Goal: Information Seeking & Learning: Check status

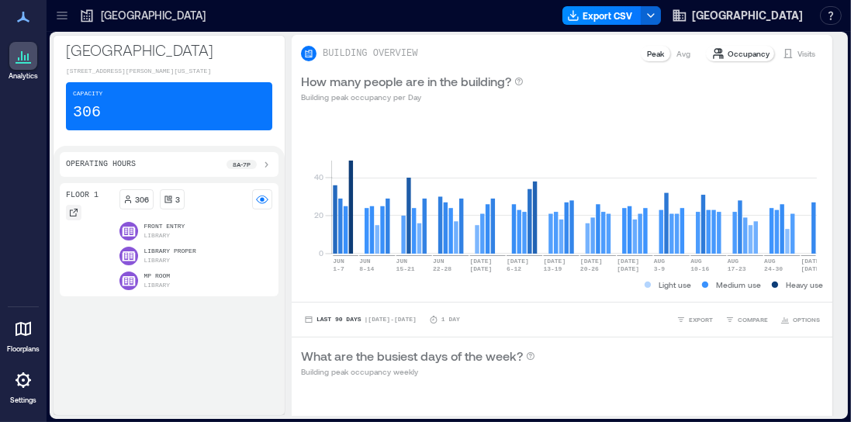
click at [75, 215] on div at bounding box center [74, 213] width 16 height 16
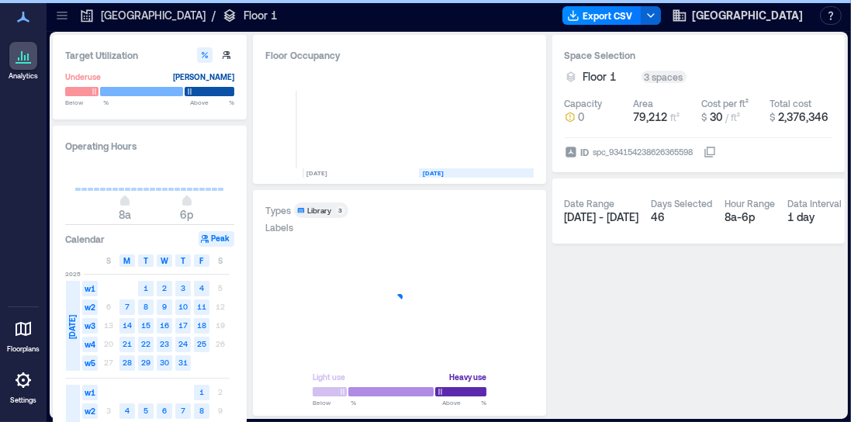
scroll to position [0, 126]
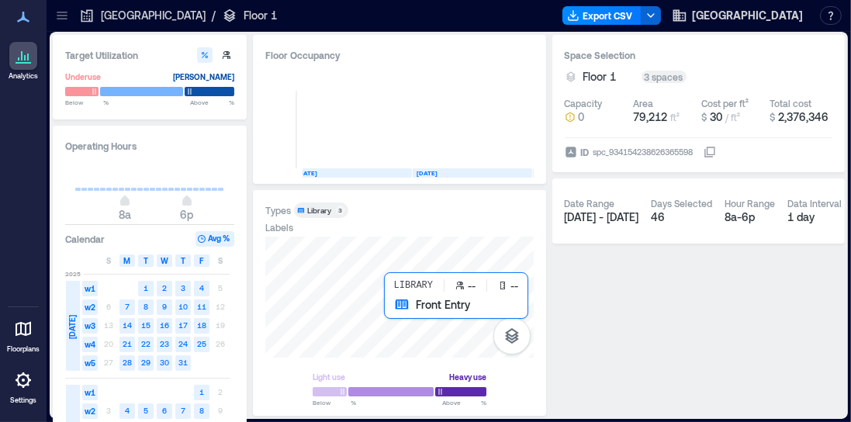
click at [388, 310] on div at bounding box center [399, 296] width 268 height 121
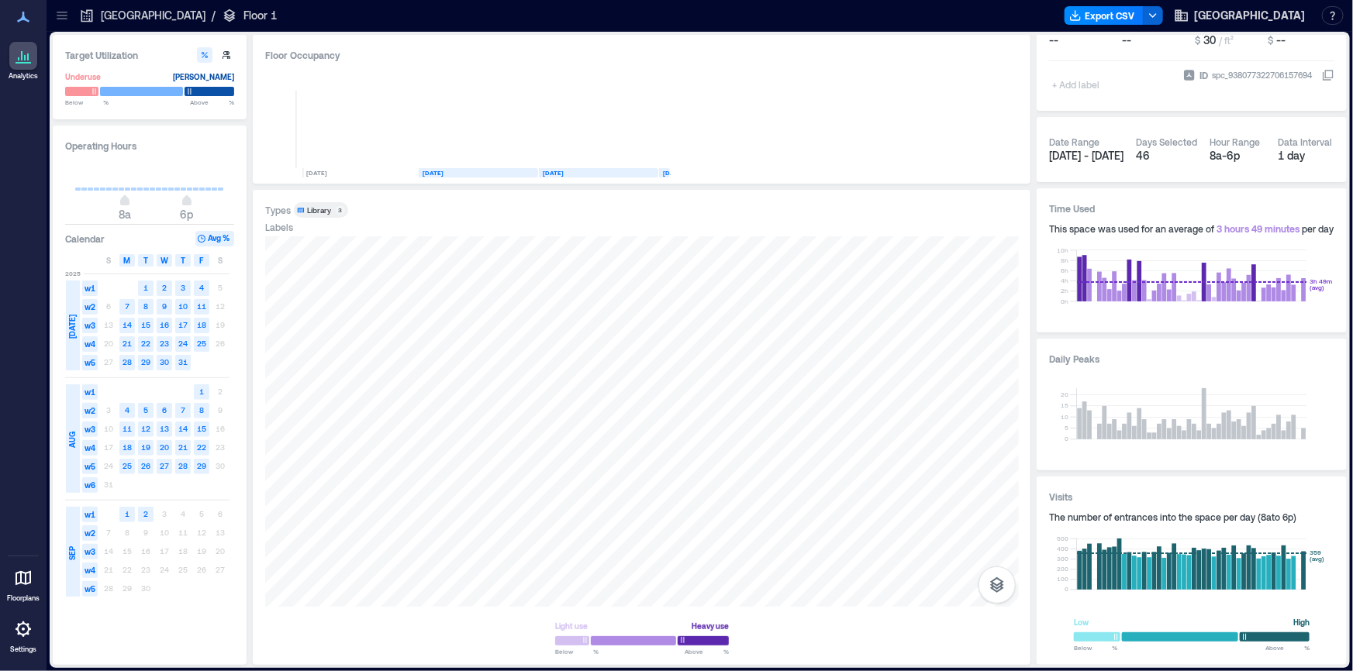
scroll to position [16, 0]
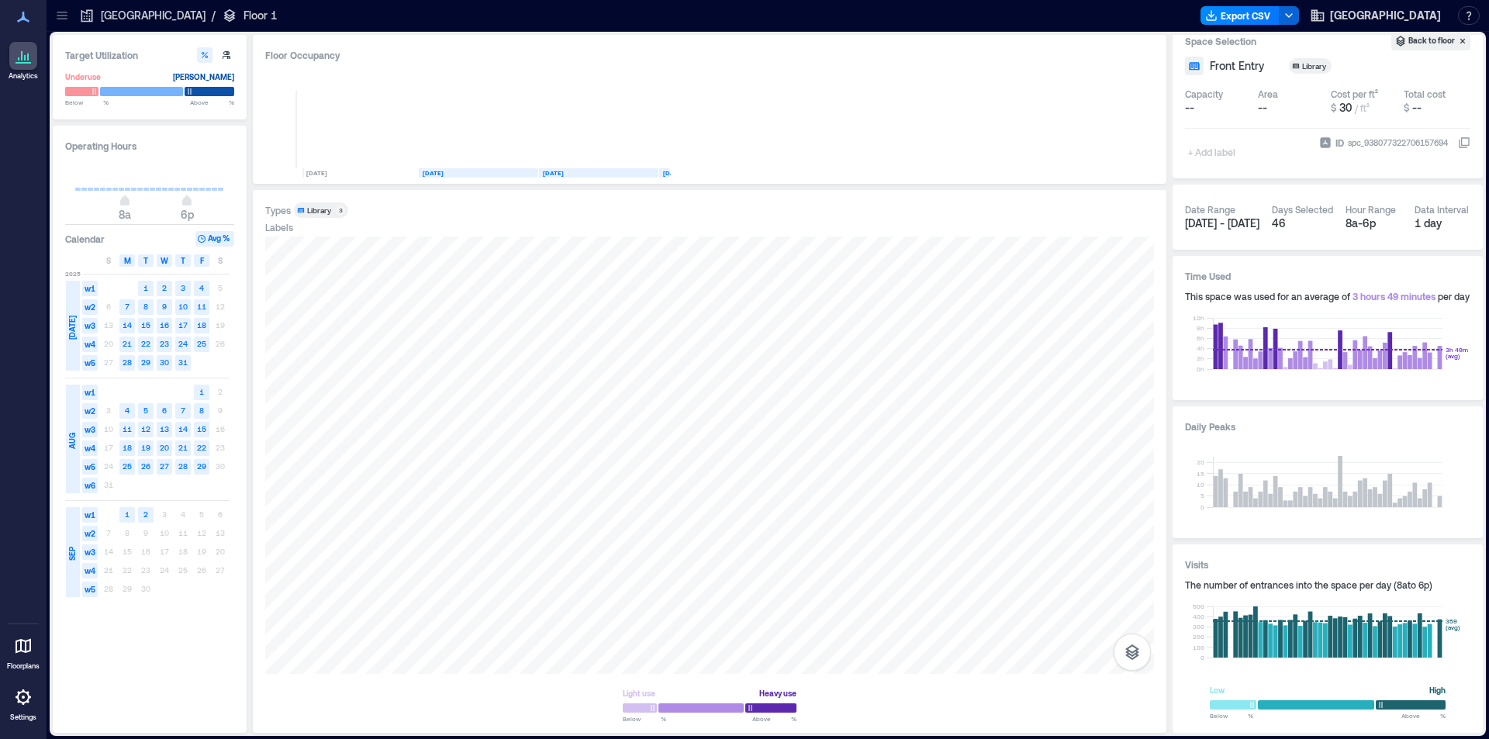
drag, startPoint x: 830, startPoint y: 0, endPoint x: 68, endPoint y: 436, distance: 877.6
click at [68, 421] on span "AUG" at bounding box center [72, 441] width 12 height 16
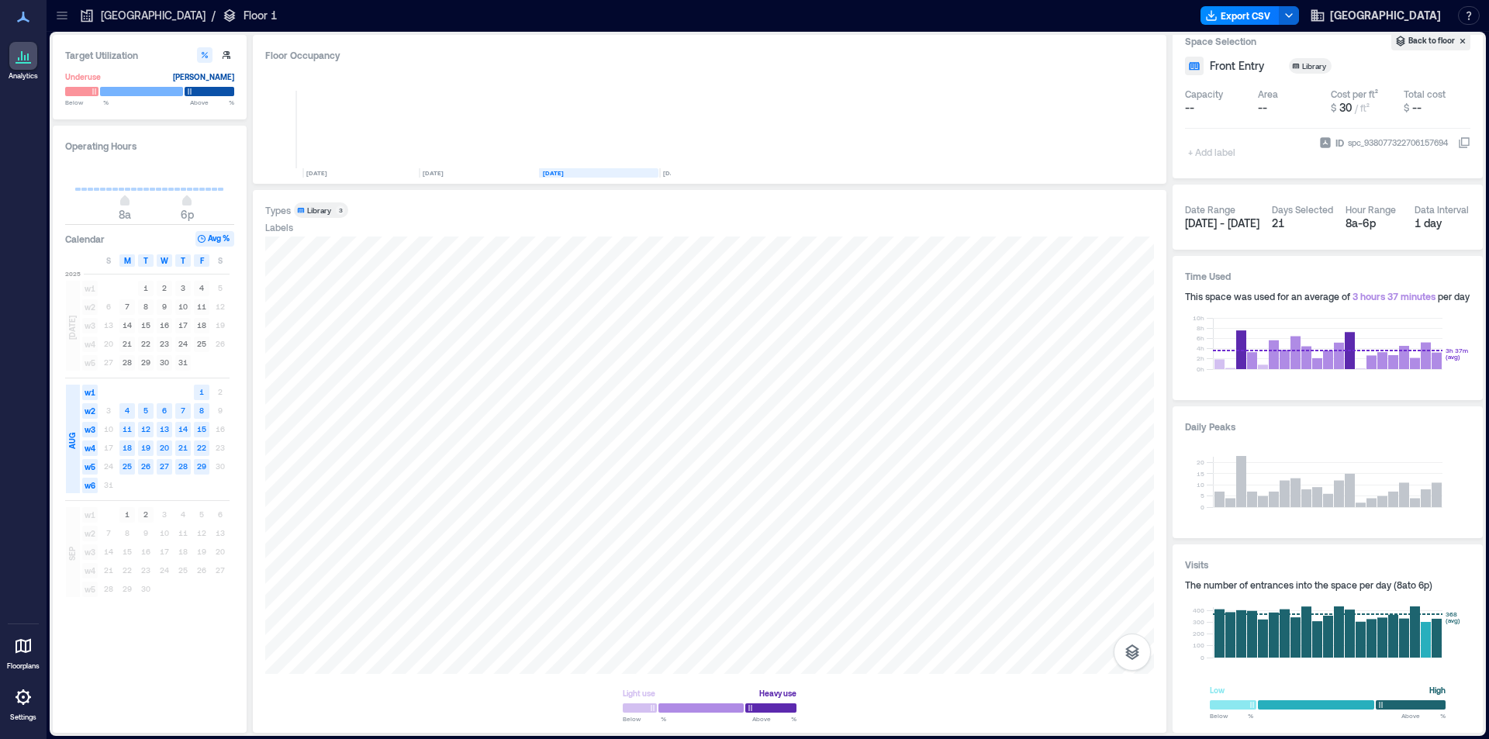
click at [219, 413] on div "3 4 5 6 7 8 9" at bounding box center [164, 411] width 130 height 19
click at [222, 412] on div "3 4 5 6 7 8 9" at bounding box center [164, 411] width 130 height 19
